Goal: Find contact information: Find contact information

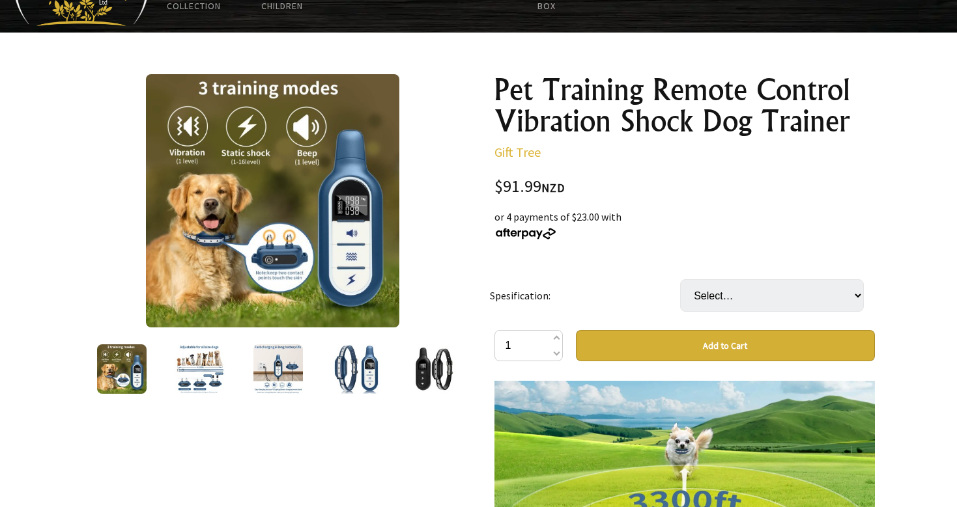
scroll to position [96, 0]
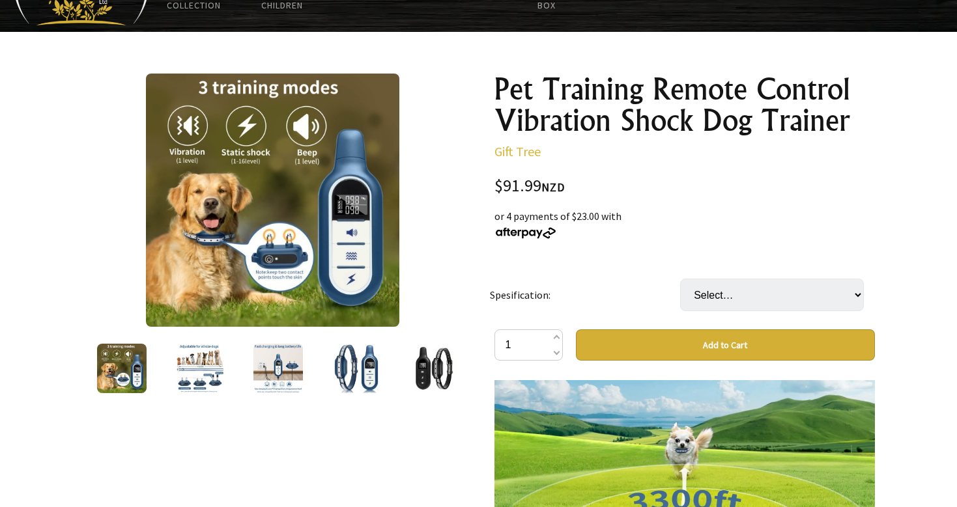
click at [203, 357] on img at bounding box center [199, 368] width 49 height 49
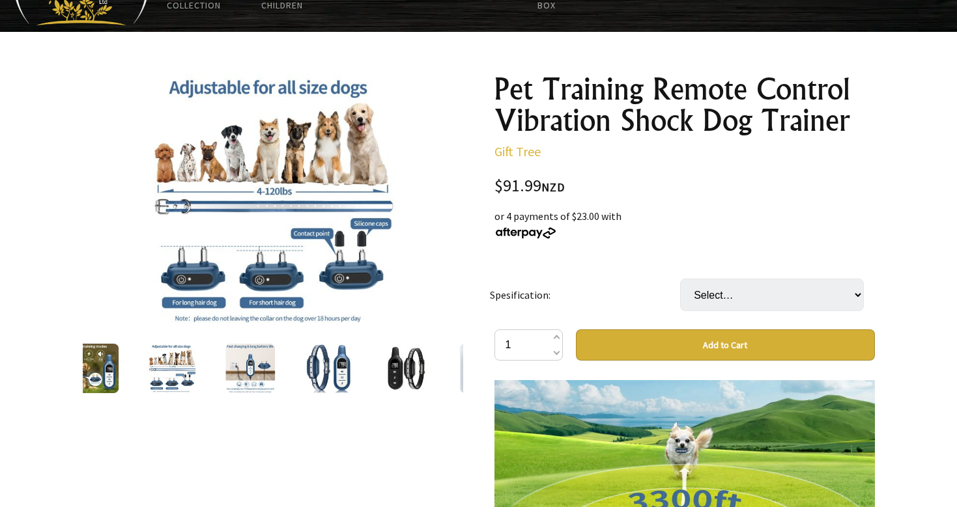
click at [249, 367] on img at bounding box center [249, 368] width 49 height 49
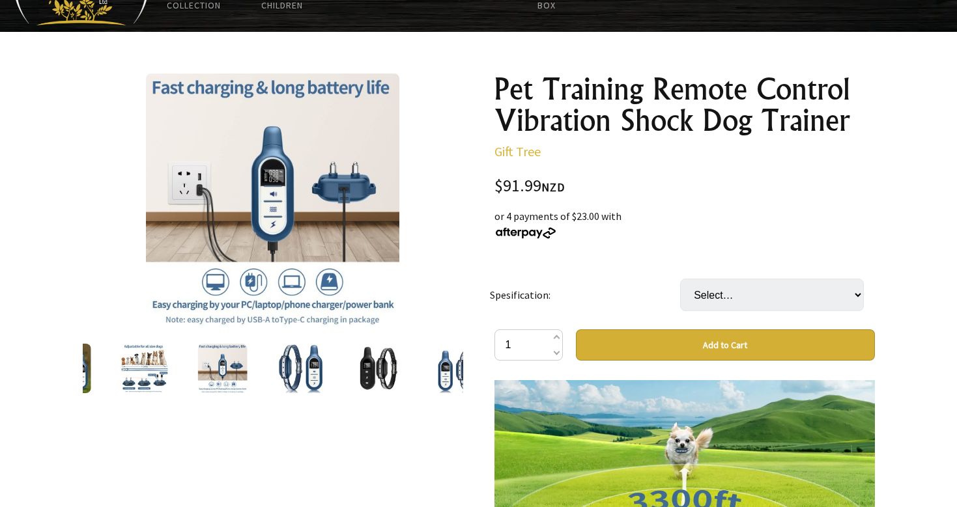
click at [227, 372] on img at bounding box center [221, 368] width 49 height 49
click at [271, 372] on div at bounding box center [300, 368] width 78 height 55
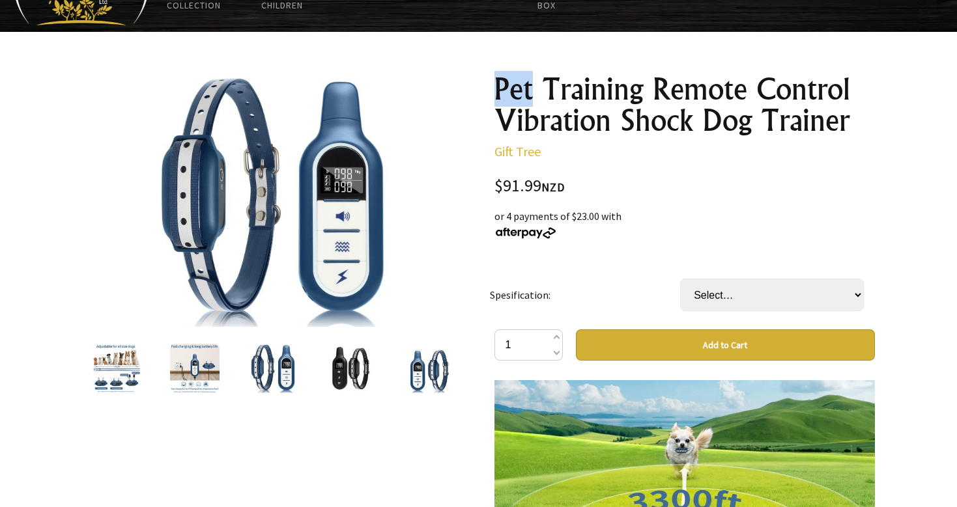
click at [335, 368] on img at bounding box center [350, 368] width 49 height 49
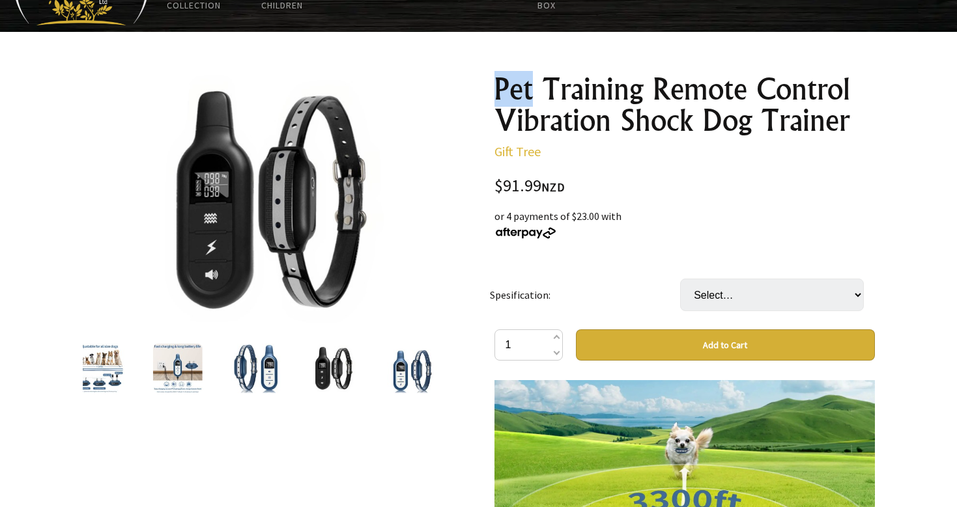
click at [430, 367] on div at bounding box center [411, 368] width 78 height 55
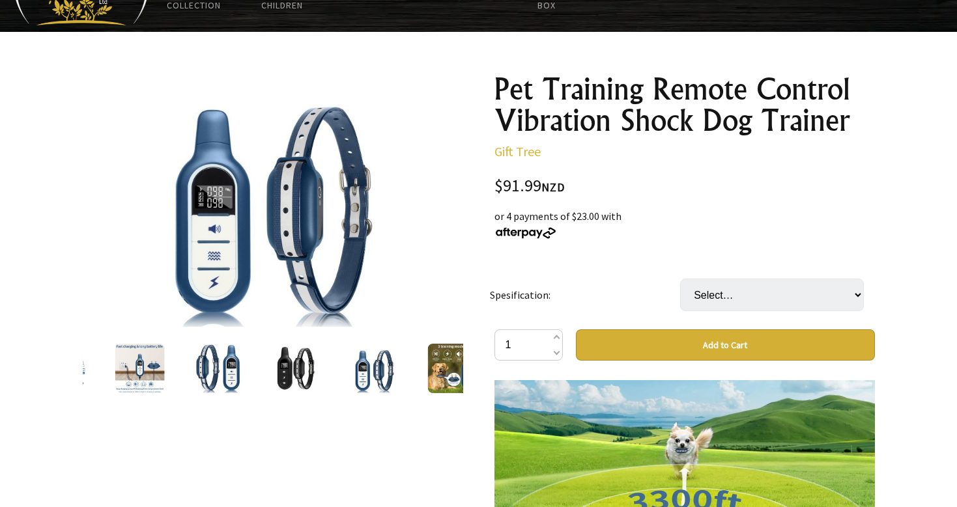
click at [429, 368] on img at bounding box center [451, 368] width 49 height 49
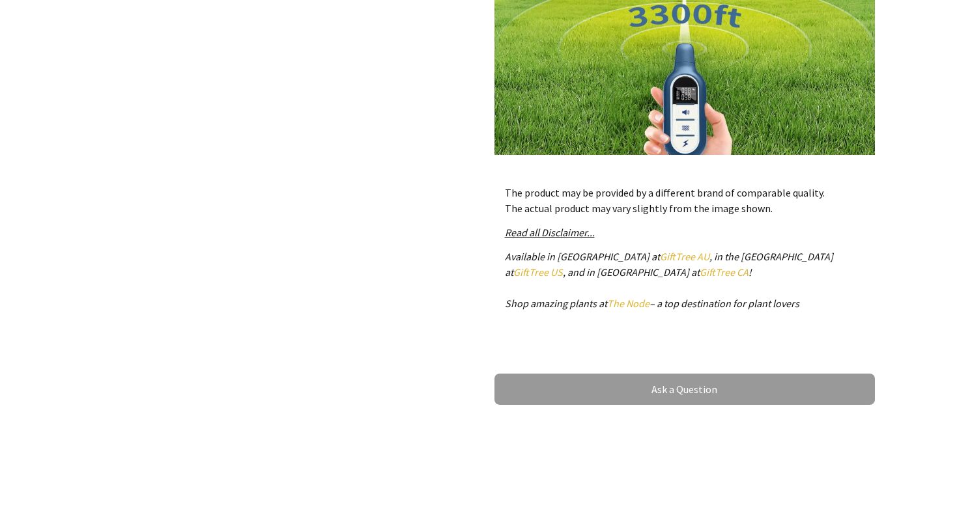
scroll to position [588, 0]
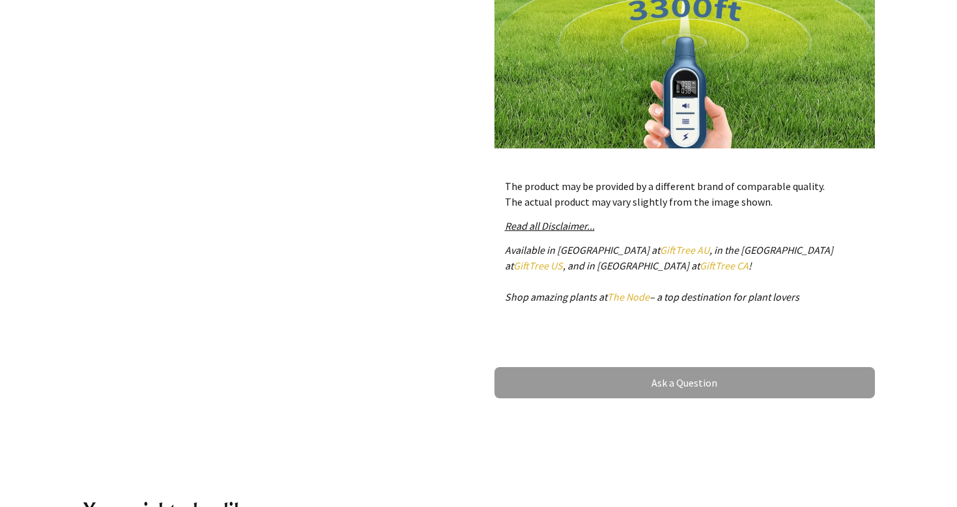
click at [588, 189] on p "The product may be provided by a different brand of comparable quality. The act…" at bounding box center [684, 193] width 359 height 31
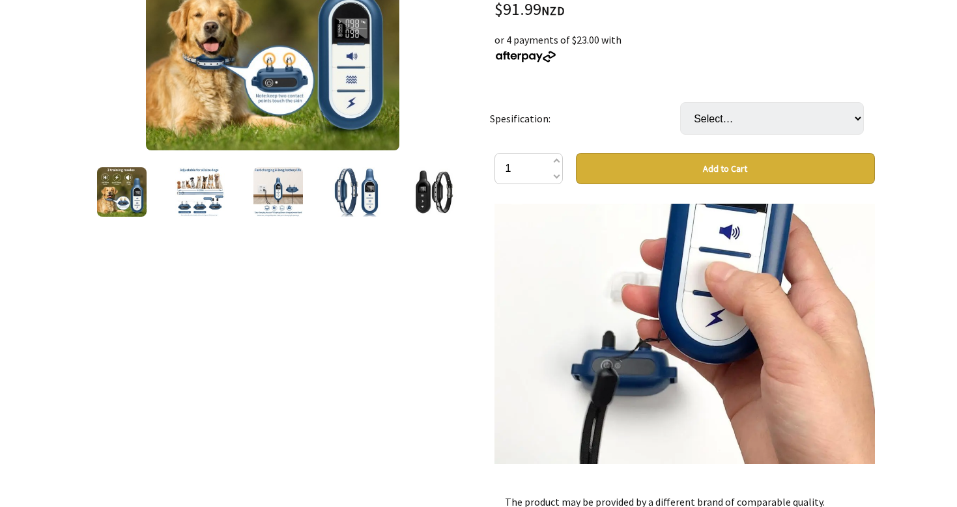
scroll to position [2978, 0]
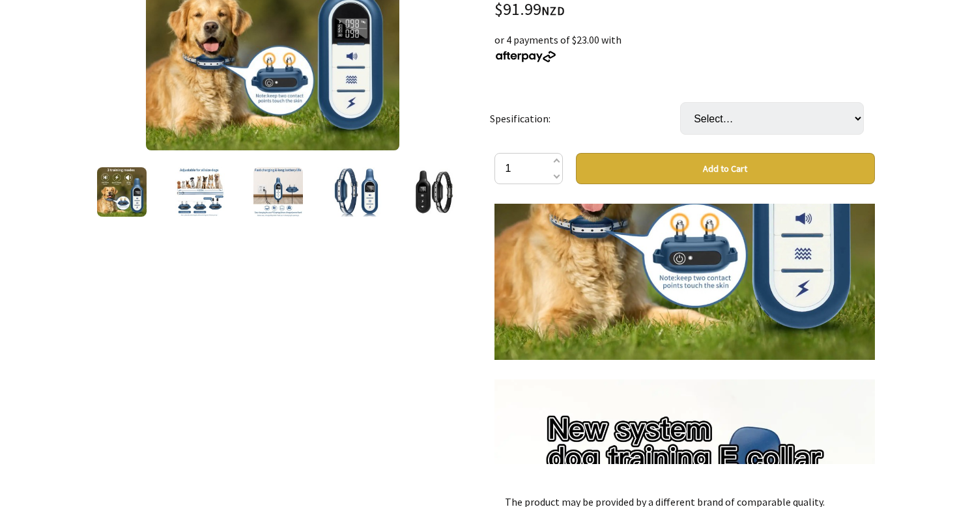
click at [333, 199] on img at bounding box center [355, 191] width 49 height 49
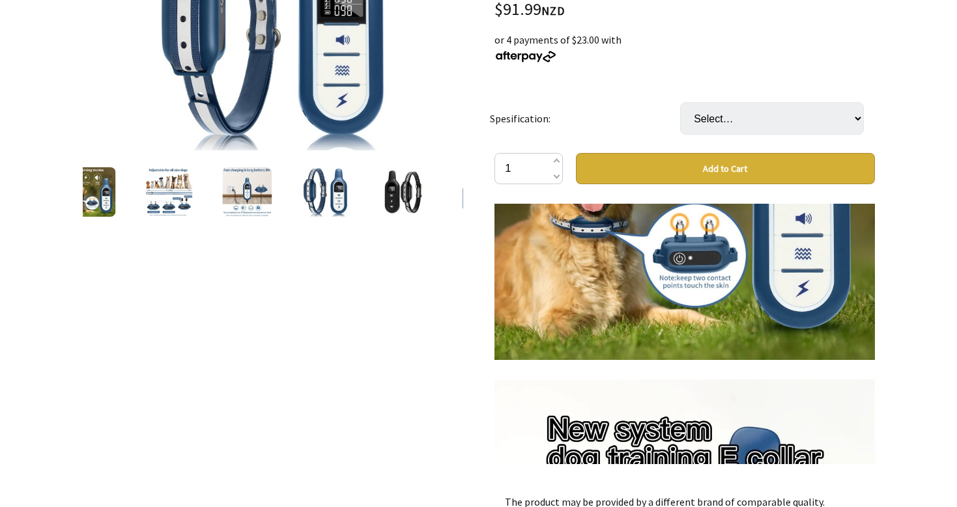
click at [208, 197] on div at bounding box center [247, 192] width 78 height 55
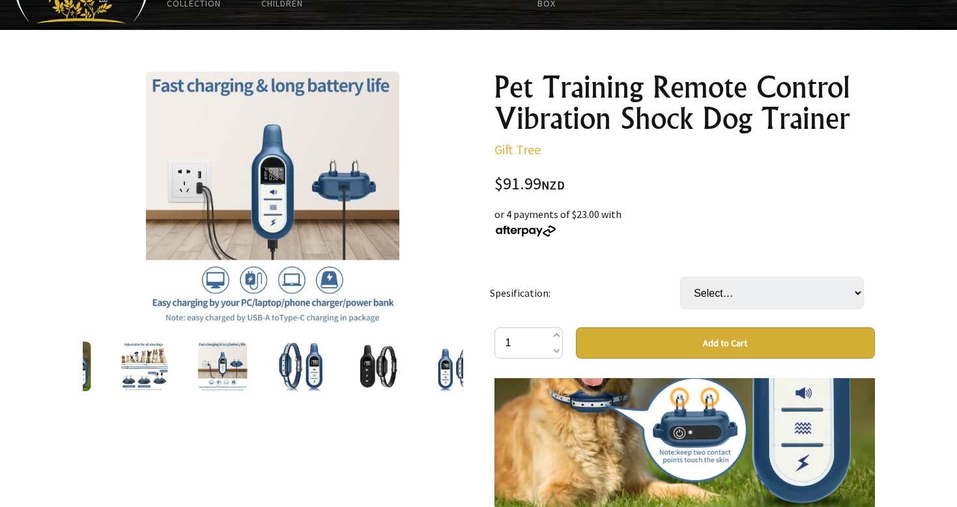
scroll to position [40, 0]
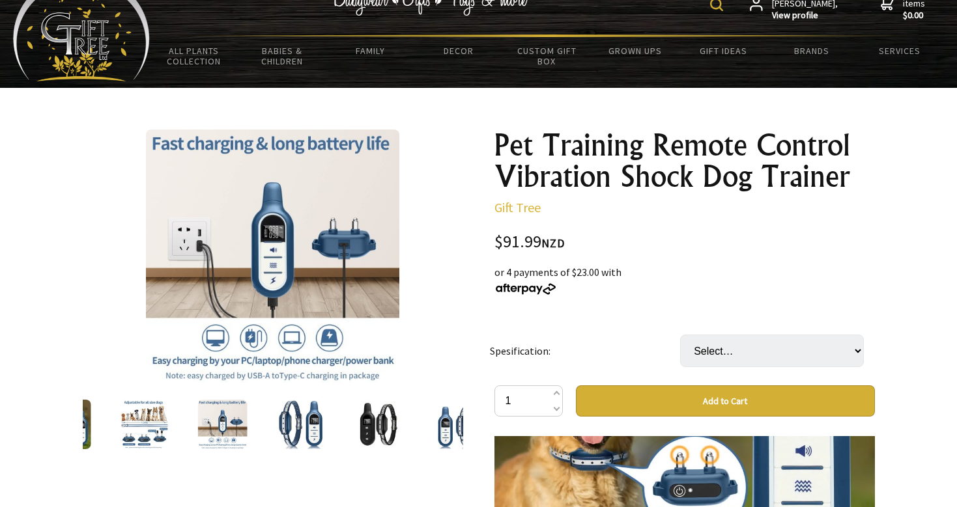
click at [157, 405] on img at bounding box center [143, 424] width 49 height 49
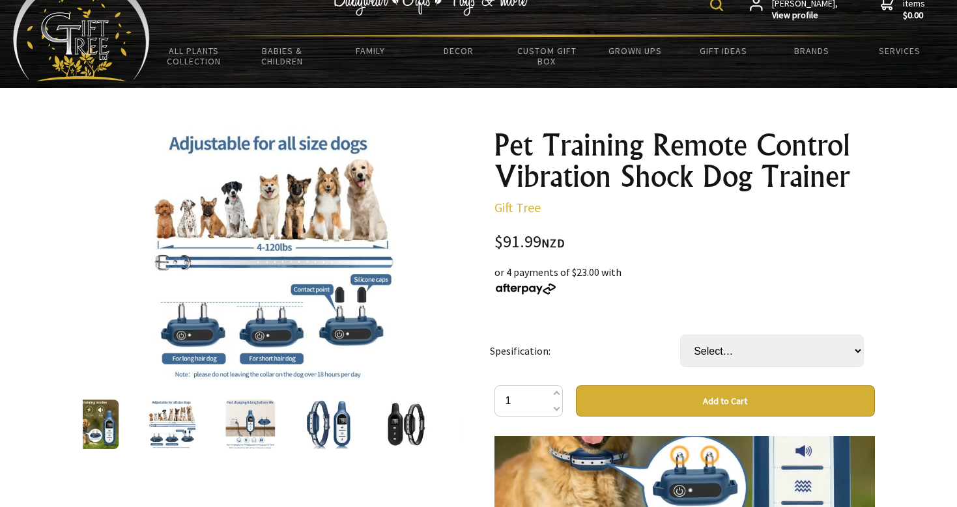
click at [246, 412] on img at bounding box center [249, 424] width 49 height 49
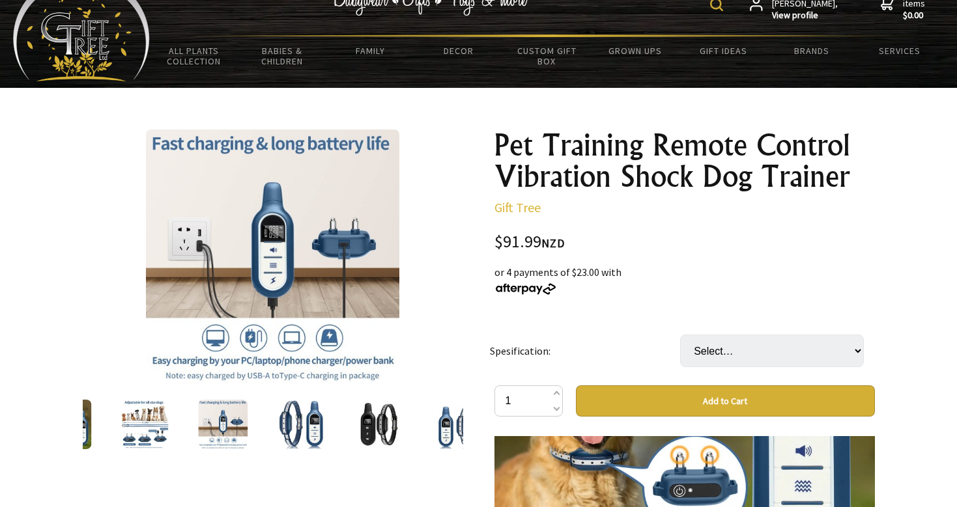
click at [304, 419] on img at bounding box center [300, 424] width 49 height 49
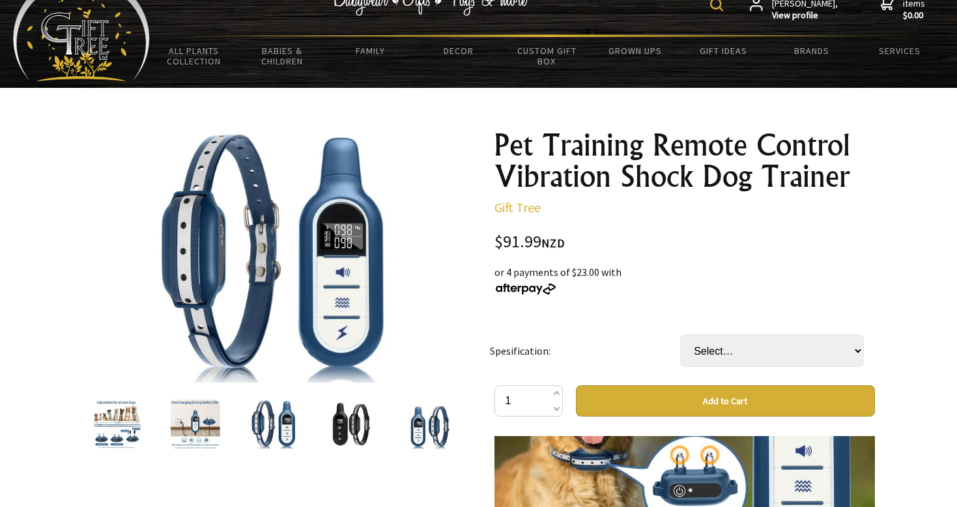
click at [331, 419] on img at bounding box center [350, 424] width 49 height 49
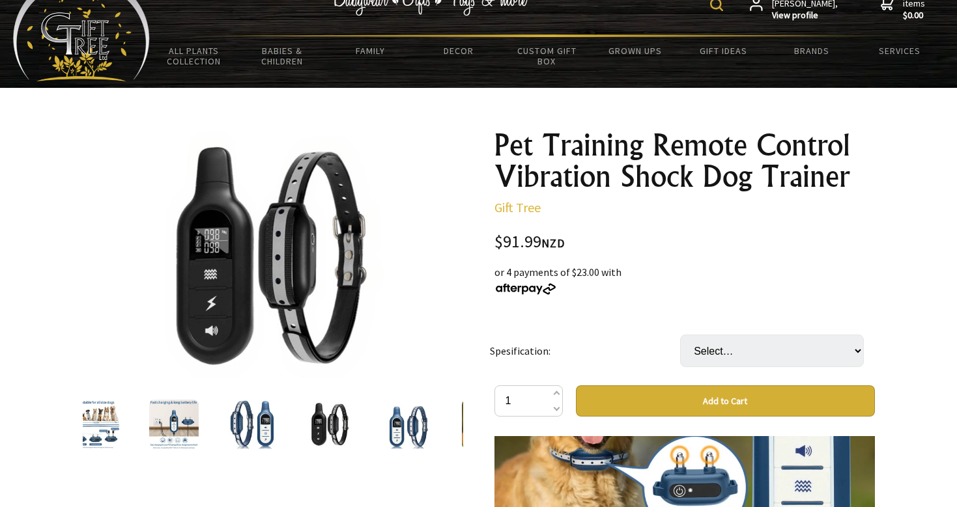
click at [395, 419] on img at bounding box center [407, 424] width 49 height 49
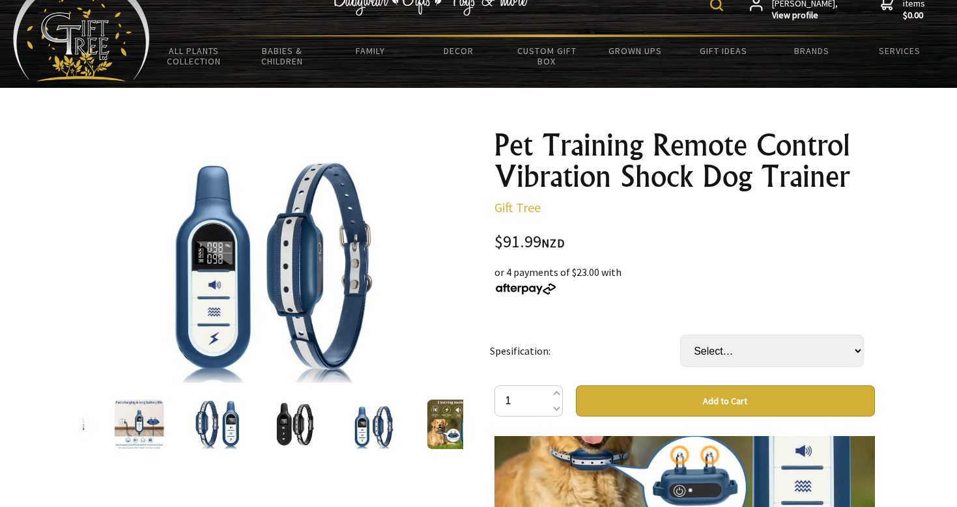
click at [429, 421] on img at bounding box center [450, 424] width 49 height 49
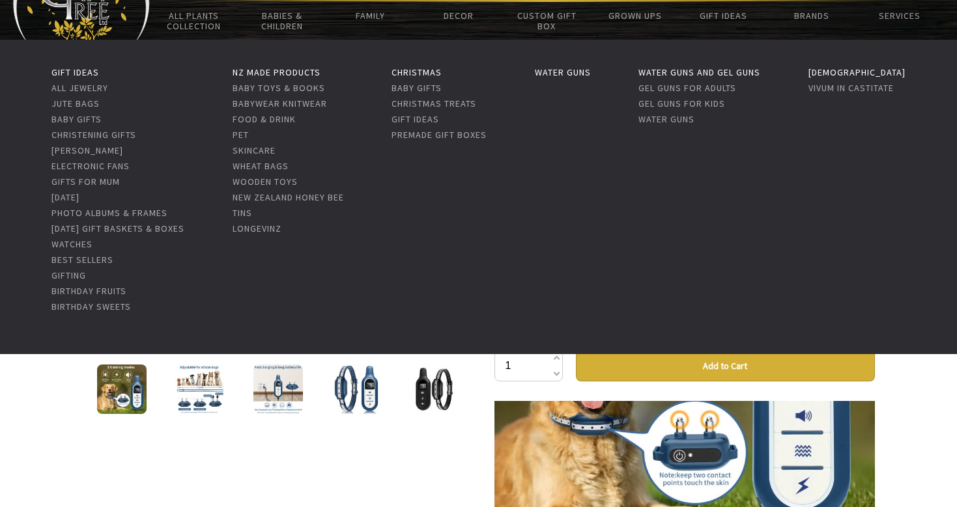
scroll to position [76, 0]
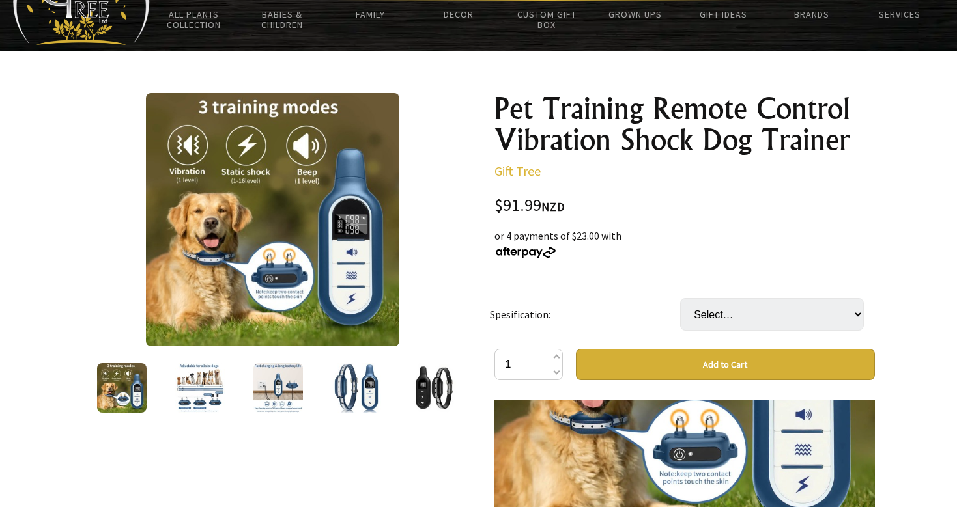
click at [197, 383] on img at bounding box center [199, 387] width 49 height 49
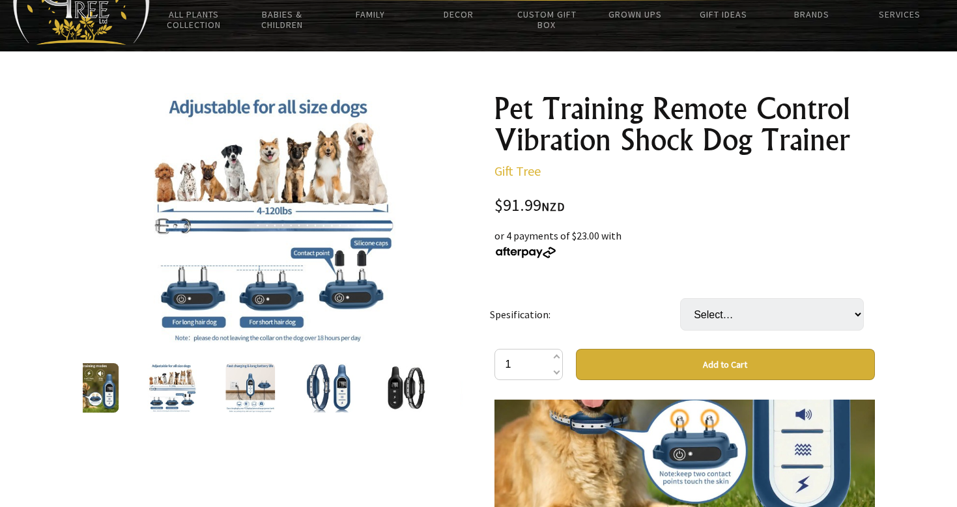
click at [246, 387] on img at bounding box center [249, 387] width 49 height 49
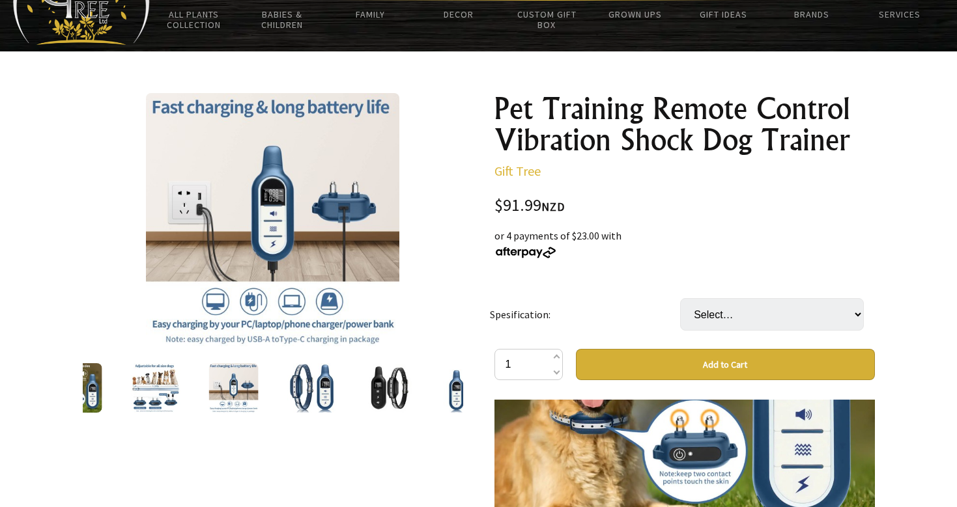
click at [287, 389] on img at bounding box center [311, 387] width 49 height 49
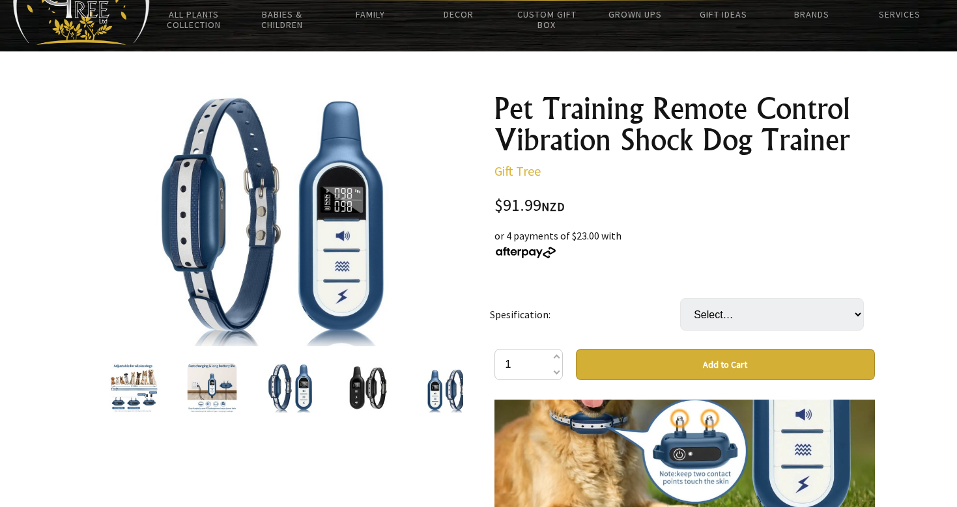
click at [334, 385] on div at bounding box center [368, 388] width 78 height 55
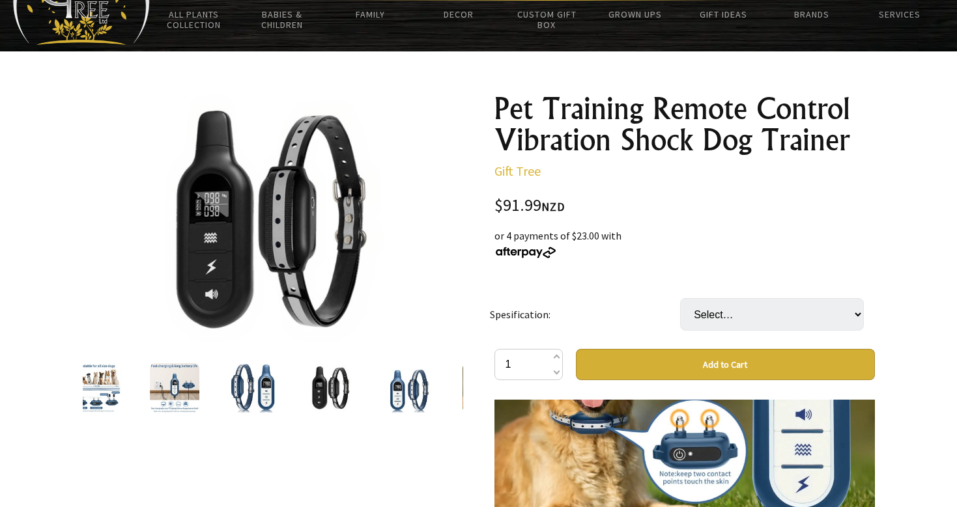
click at [384, 385] on div at bounding box center [409, 388] width 78 height 55
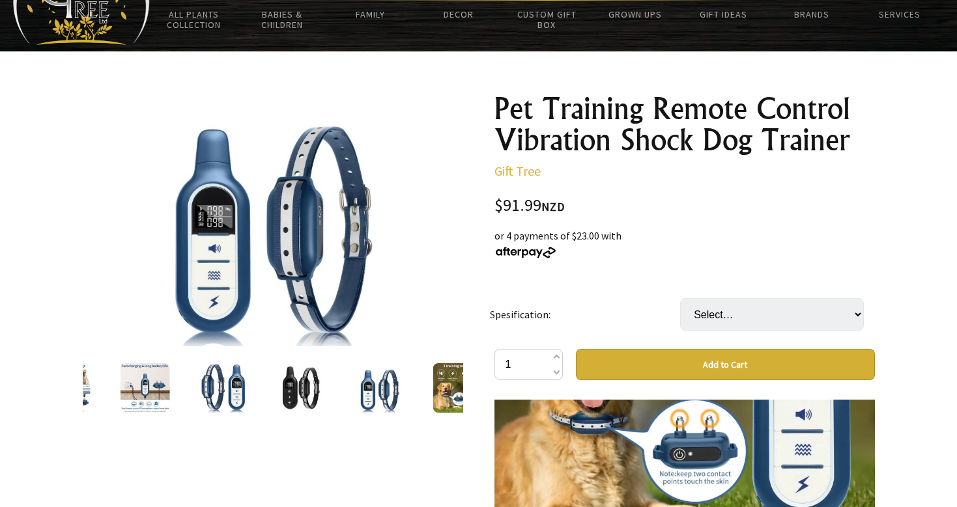
click at [423, 387] on div at bounding box center [457, 388] width 78 height 55
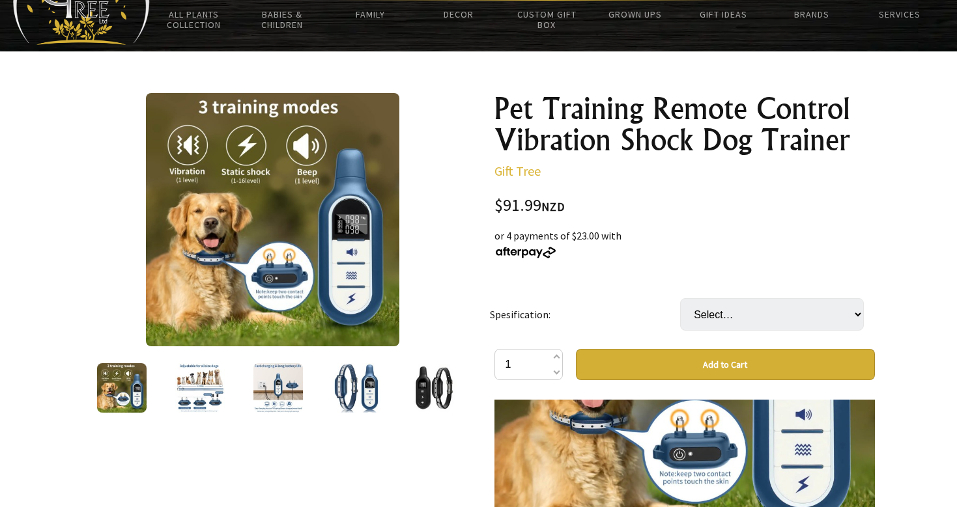
click at [356, 389] on img at bounding box center [355, 387] width 49 height 49
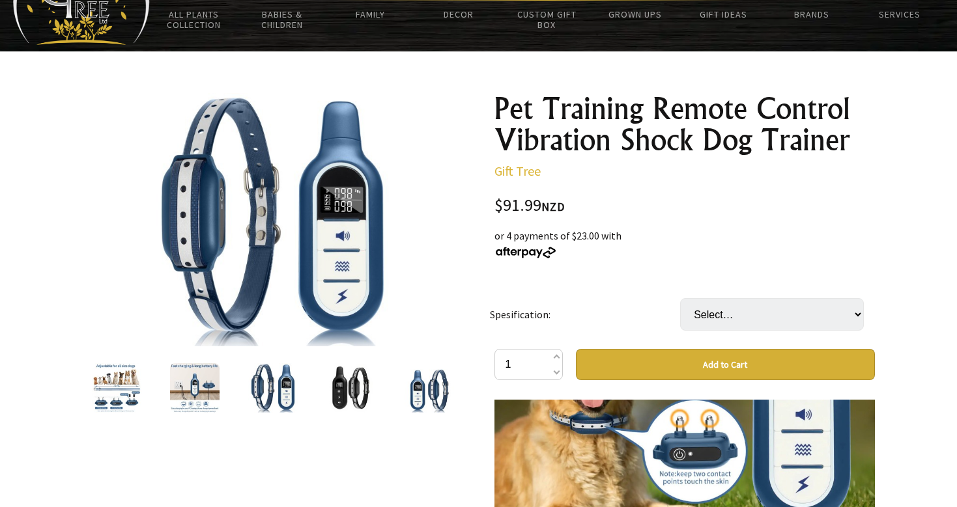
click at [356, 390] on img at bounding box center [350, 387] width 49 height 49
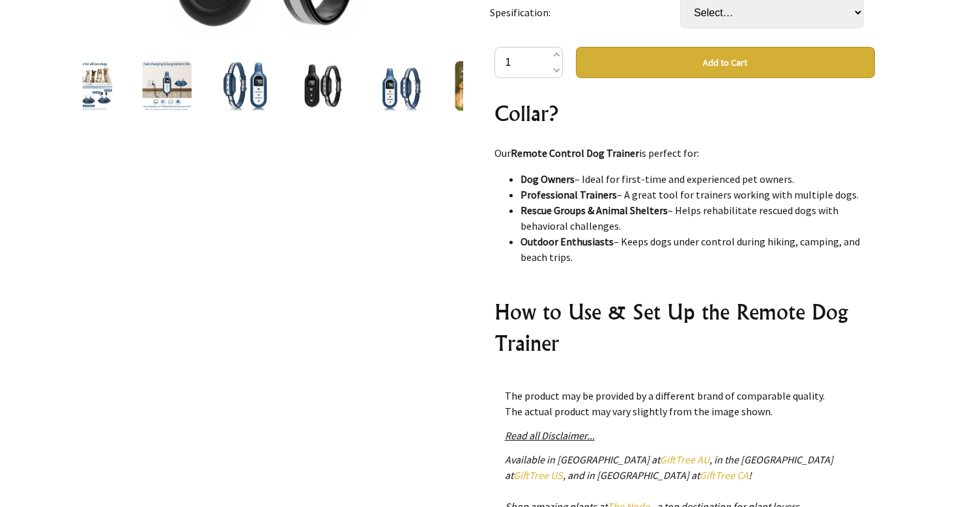
scroll to position [1323, 0]
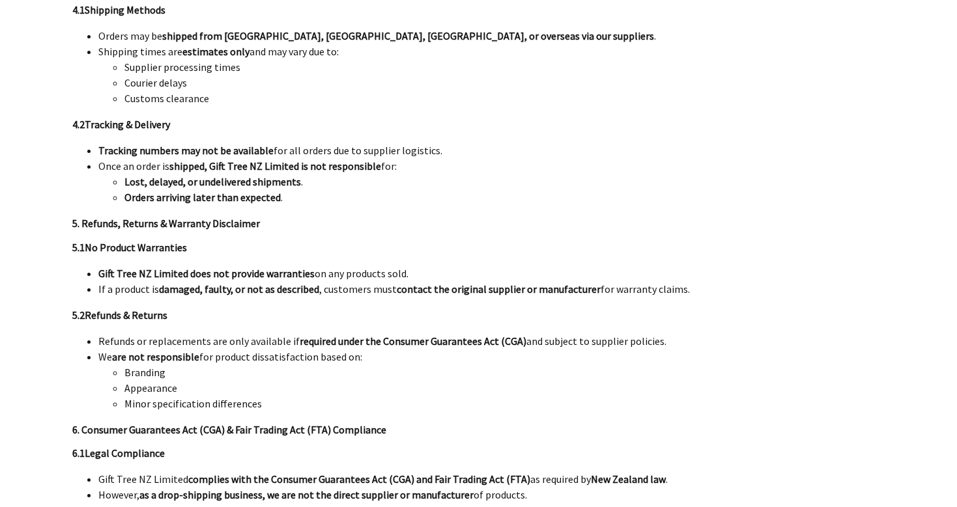
scroll to position [1785, 0]
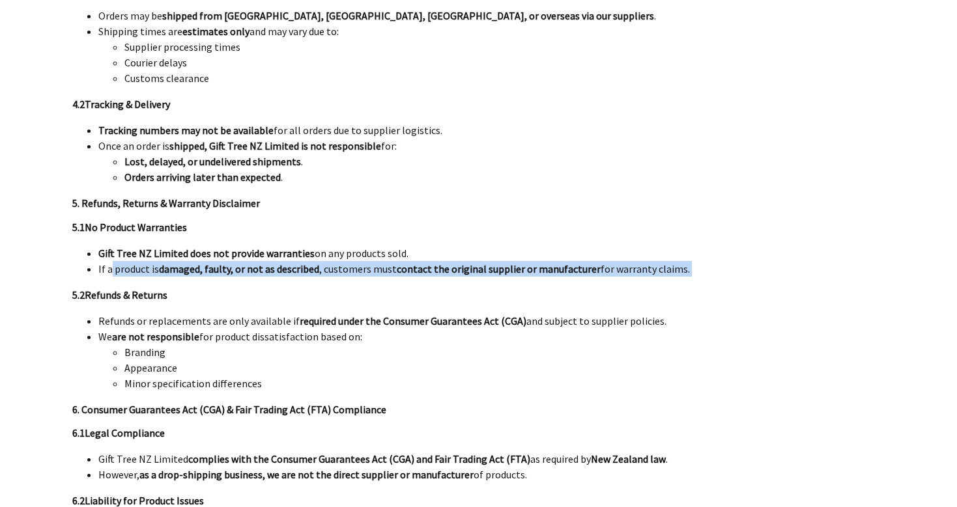
drag, startPoint x: 98, startPoint y: 268, endPoint x: 719, endPoint y: 279, distance: 620.6
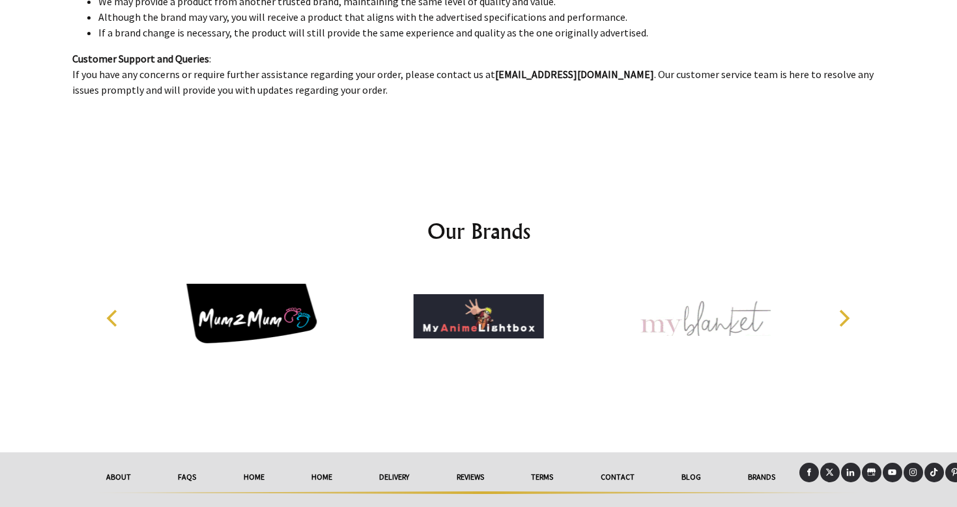
scroll to position [2928, 0]
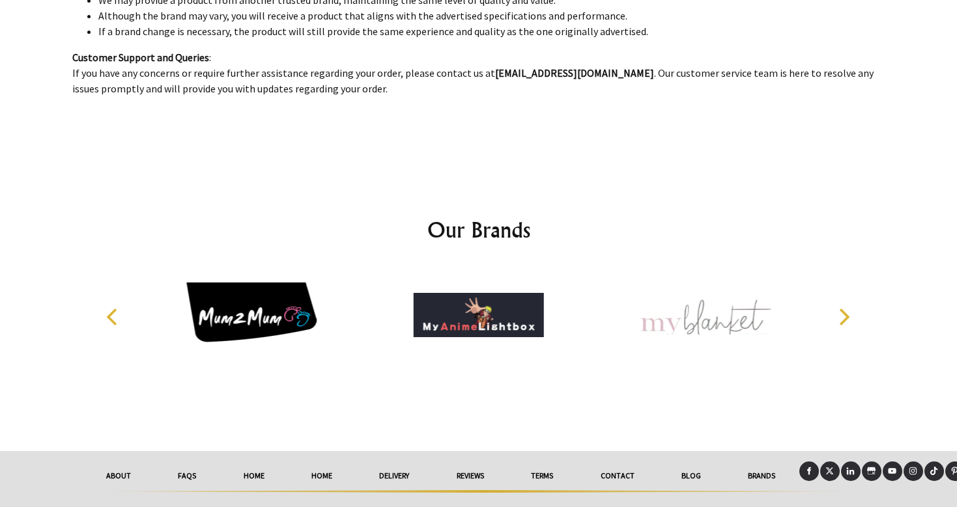
click at [843, 313] on icon "Next" at bounding box center [844, 317] width 10 height 17
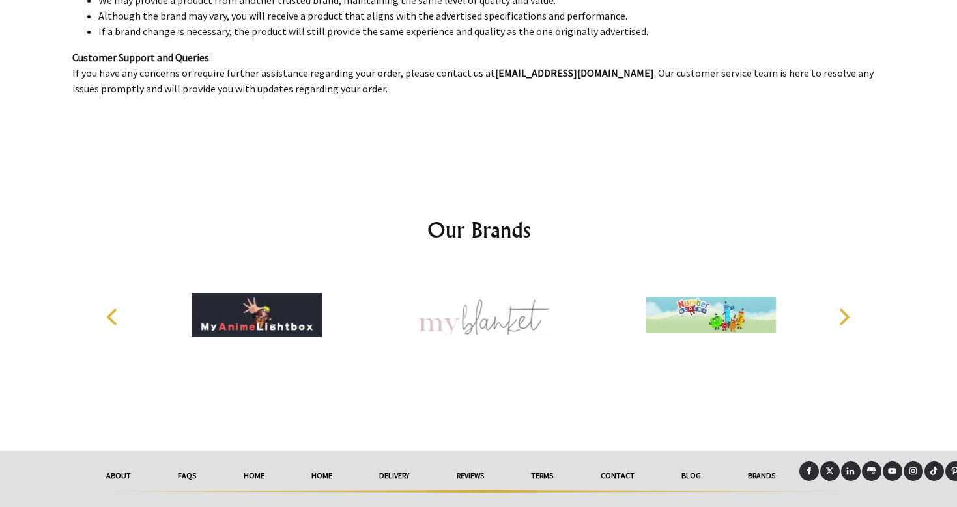
click at [843, 313] on icon "Next" at bounding box center [844, 317] width 10 height 17
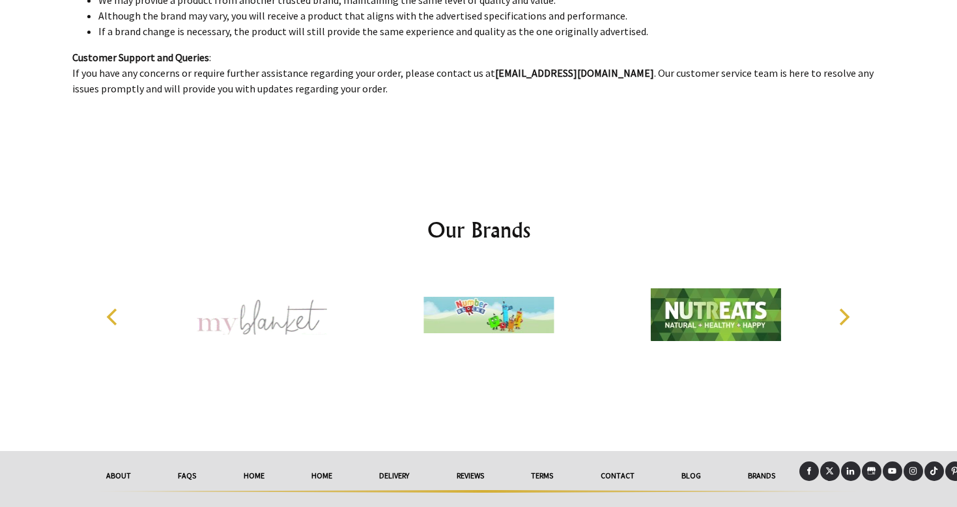
click at [843, 313] on icon "Next" at bounding box center [844, 317] width 10 height 17
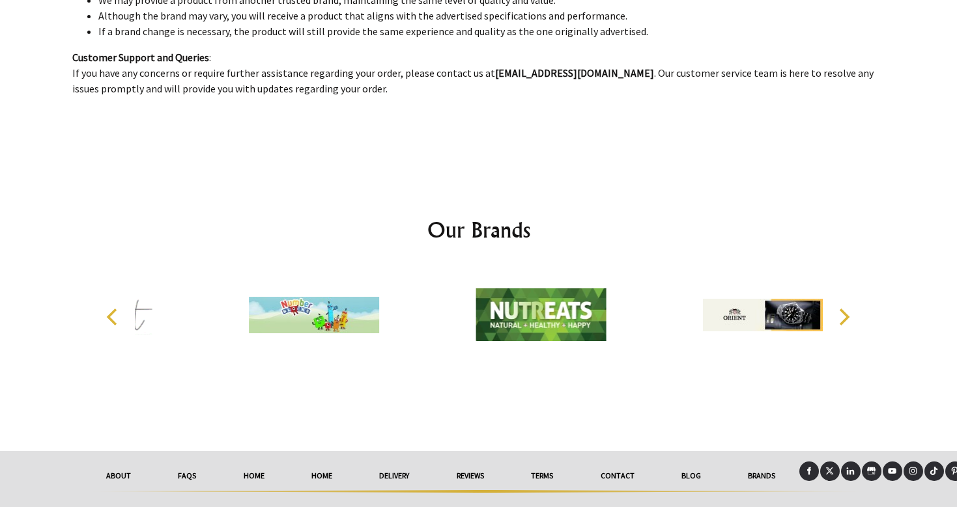
click at [843, 313] on icon "Next" at bounding box center [844, 317] width 10 height 17
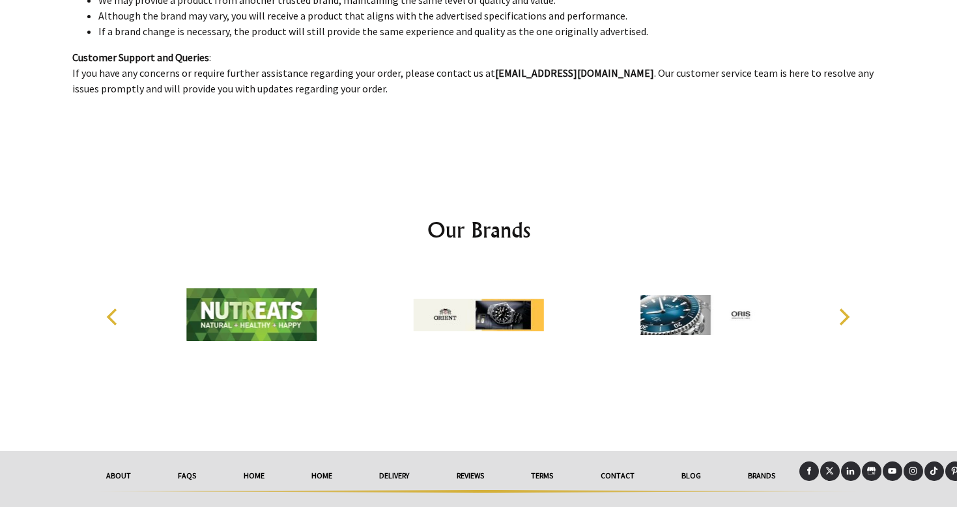
drag, startPoint x: 486, startPoint y: 76, endPoint x: 578, endPoint y: 76, distance: 91.2
click at [578, 76] on p "Customer Support and Queries : If you have any concerns or require further assi…" at bounding box center [478, 72] width 813 height 47
copy p "sales@gifttree.co.nz"
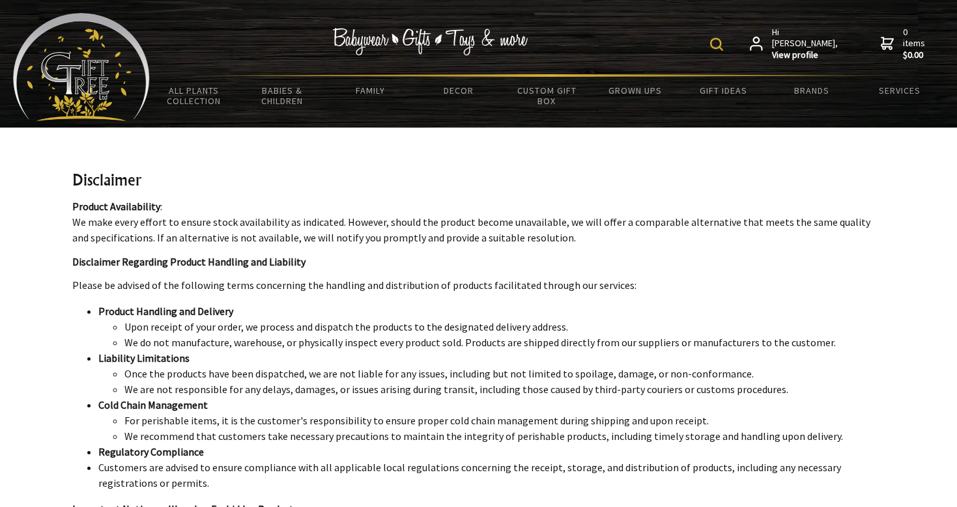
scroll to position [0, 0]
